Goal: Information Seeking & Learning: Check status

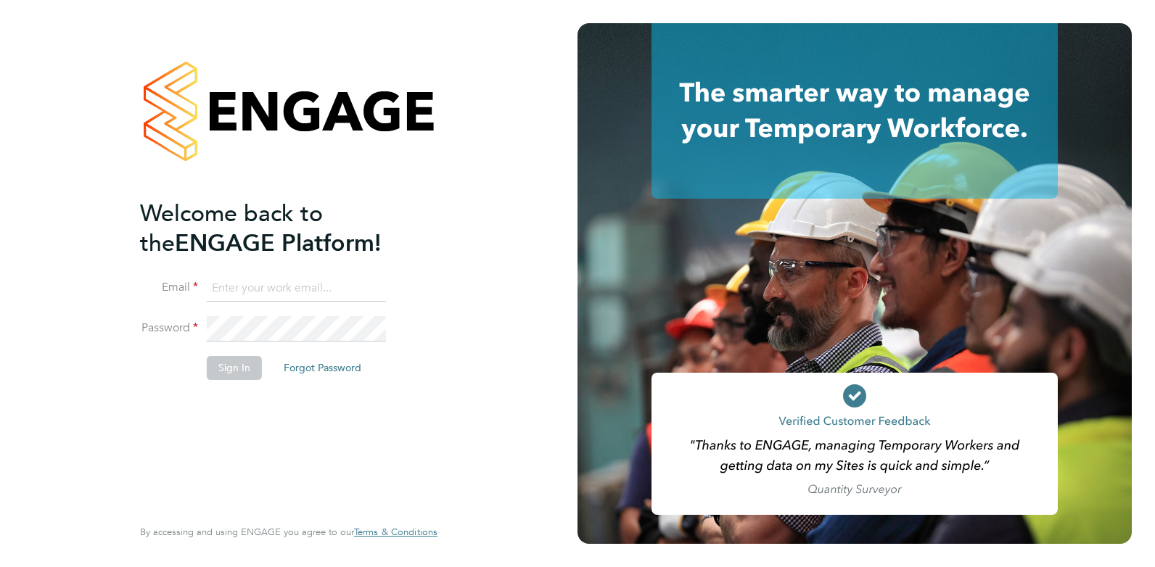
type input "[PERSON_NAME][EMAIL_ADDRESS][PERSON_NAME][DOMAIN_NAME]"
click at [238, 373] on button "Sign In" at bounding box center [234, 367] width 55 height 23
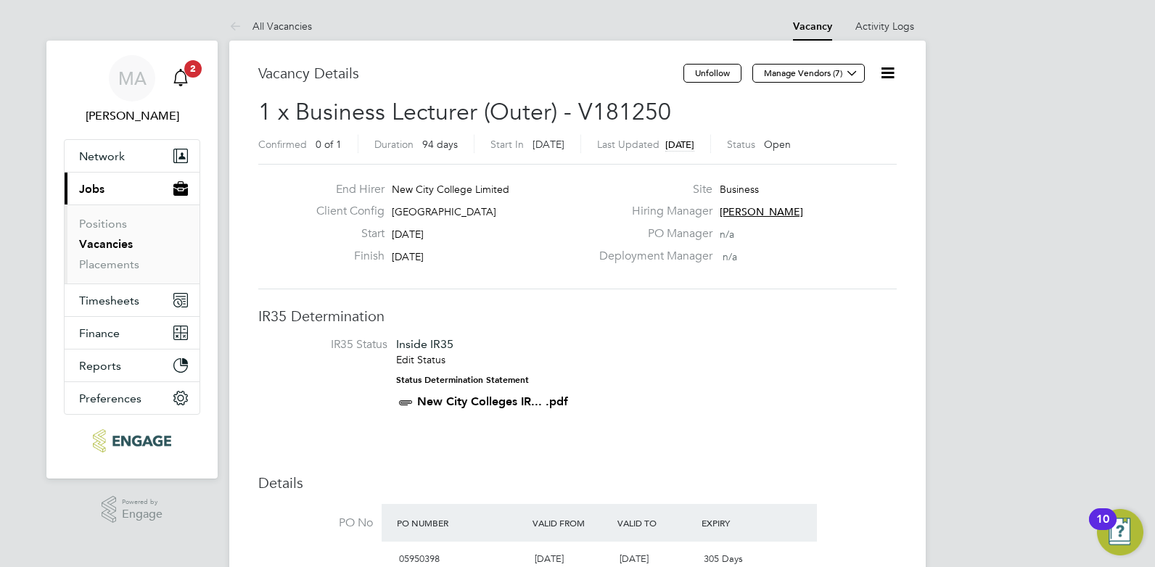
click at [192, 70] on span "2" at bounding box center [192, 68] width 17 height 17
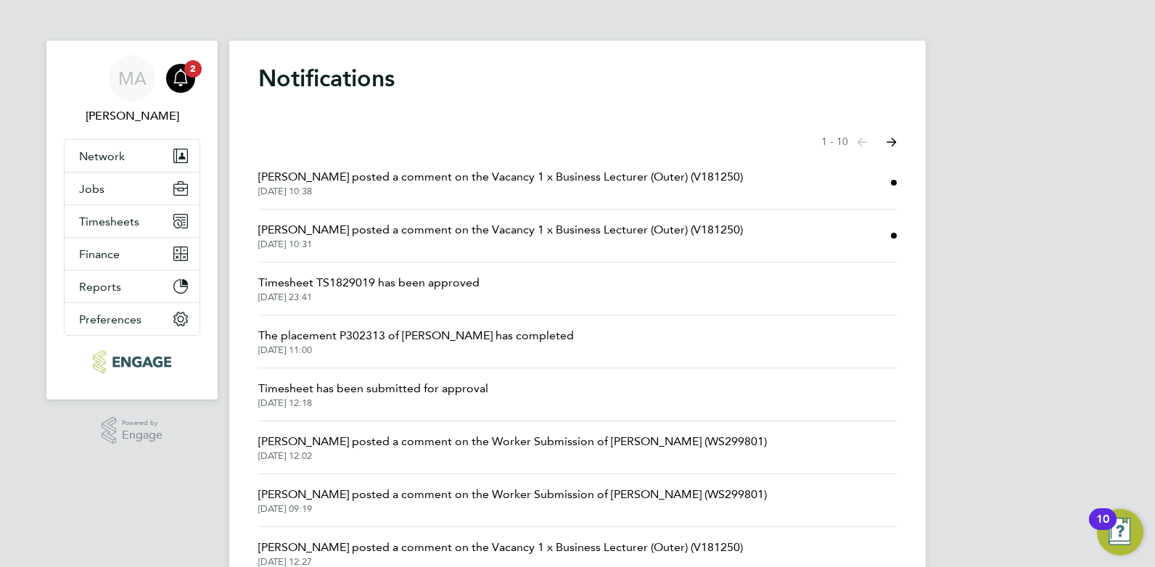
click at [310, 191] on span "[DATE] 10:38" at bounding box center [500, 192] width 485 height 12
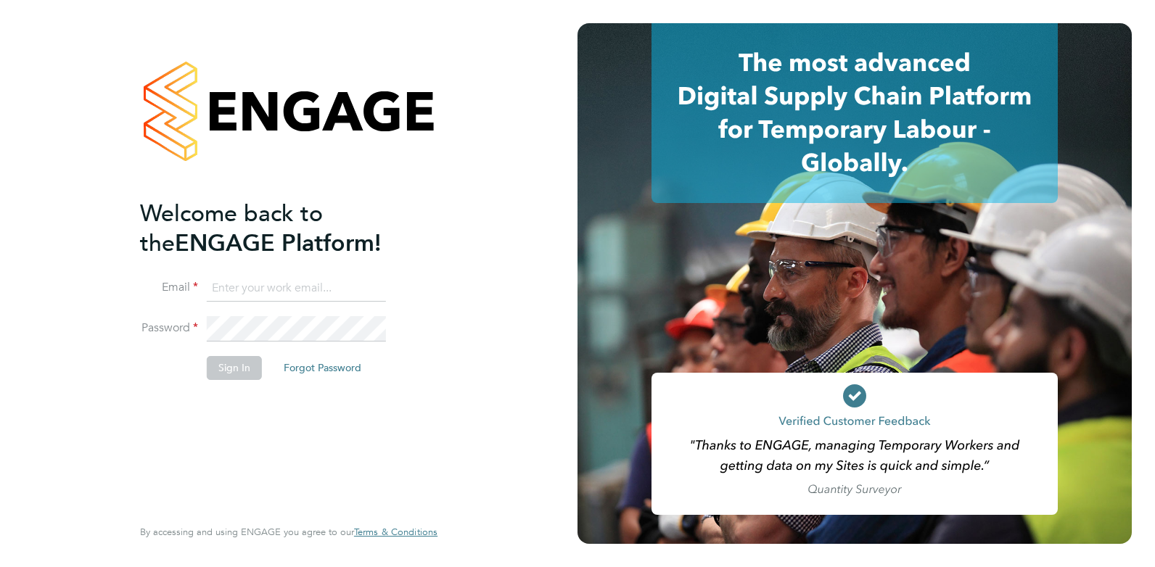
type input "[PERSON_NAME][EMAIL_ADDRESS][PERSON_NAME][DOMAIN_NAME]"
click at [246, 373] on button "Sign In" at bounding box center [234, 367] width 55 height 23
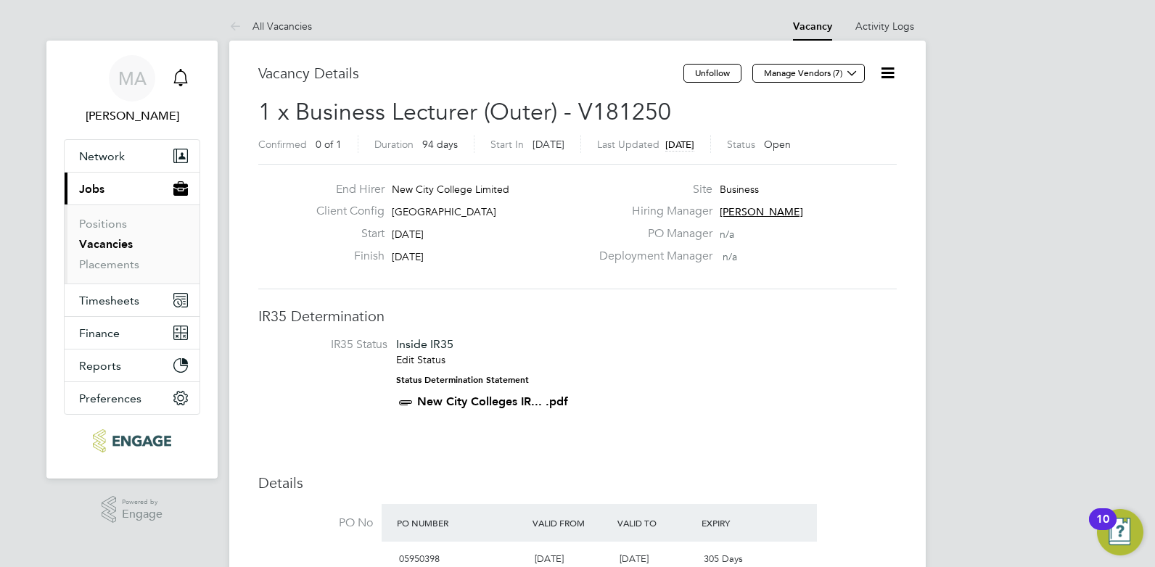
click at [184, 76] on icon "Main navigation" at bounding box center [180, 77] width 17 height 17
